Goal: Go to known website: Access a specific website the user already knows

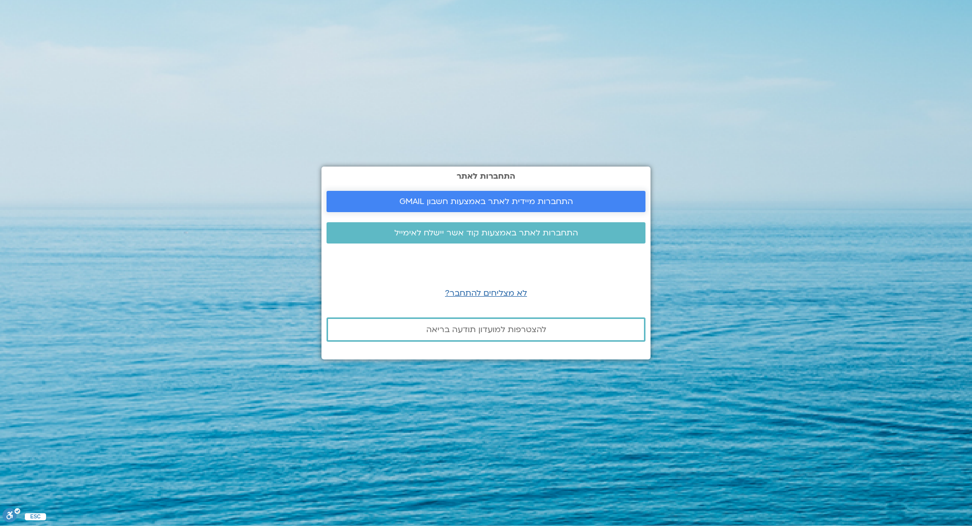
click at [538, 205] on span "התחברות מיידית לאתר באמצעות חשבון GMAIL" at bounding box center [487, 201] width 174 height 9
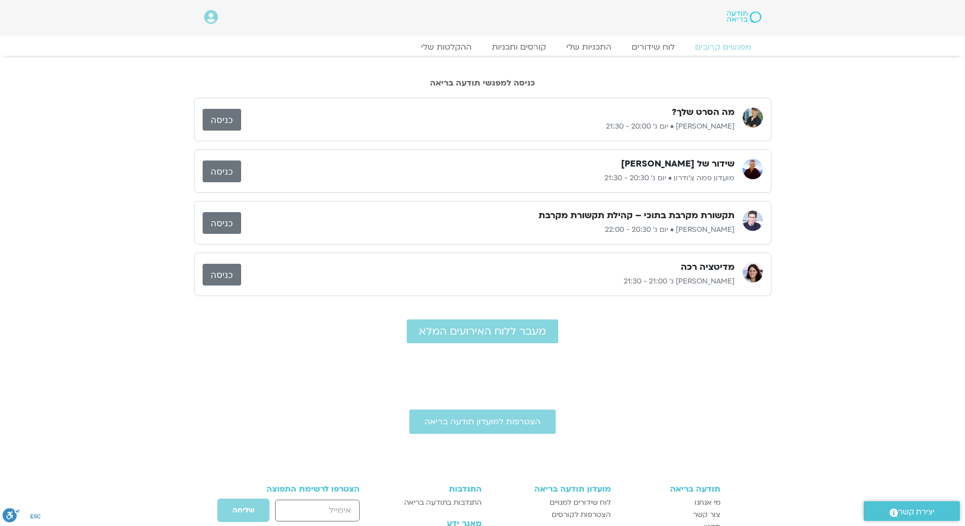
click at [216, 224] on link "כניסה" at bounding box center [222, 223] width 38 height 22
